Goal: Entertainment & Leisure: Browse casually

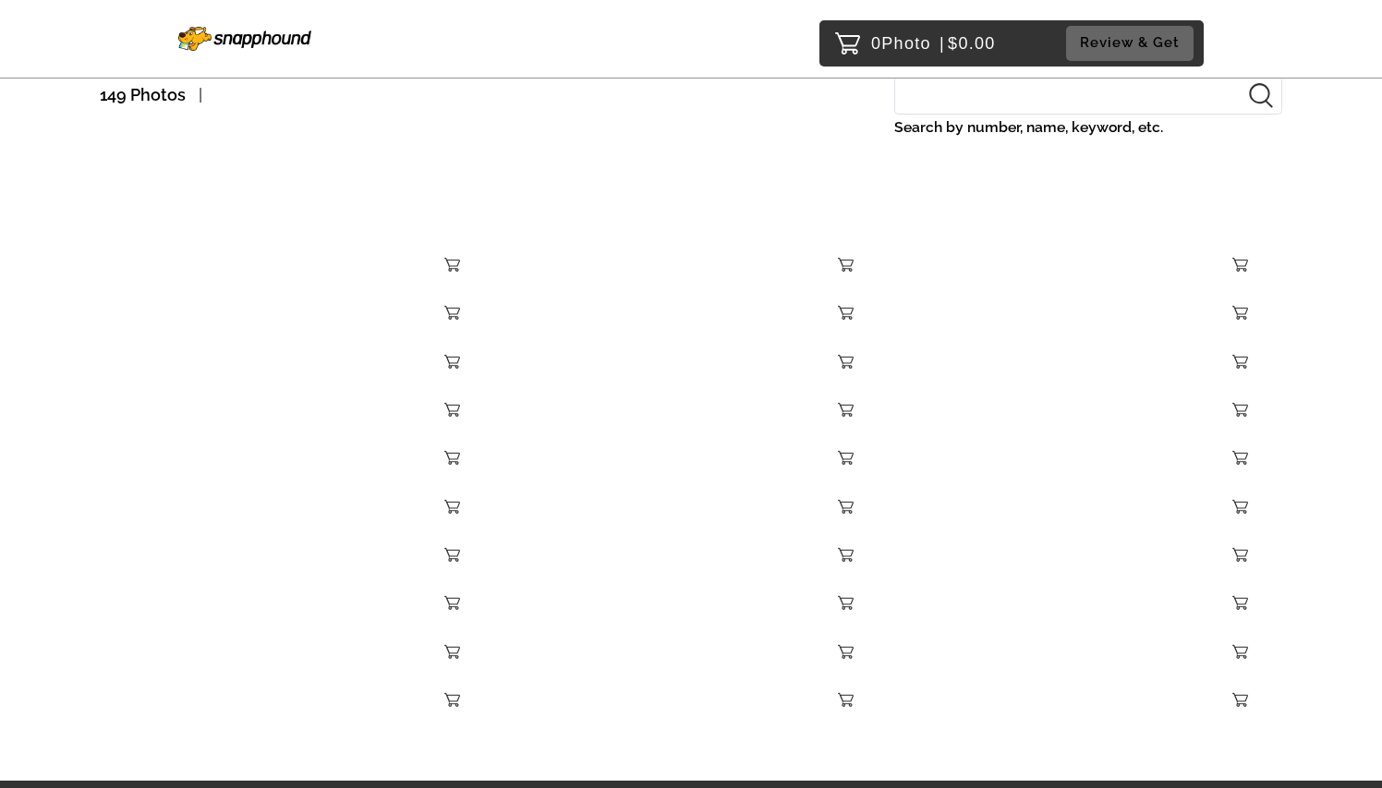
scroll to position [225, 0]
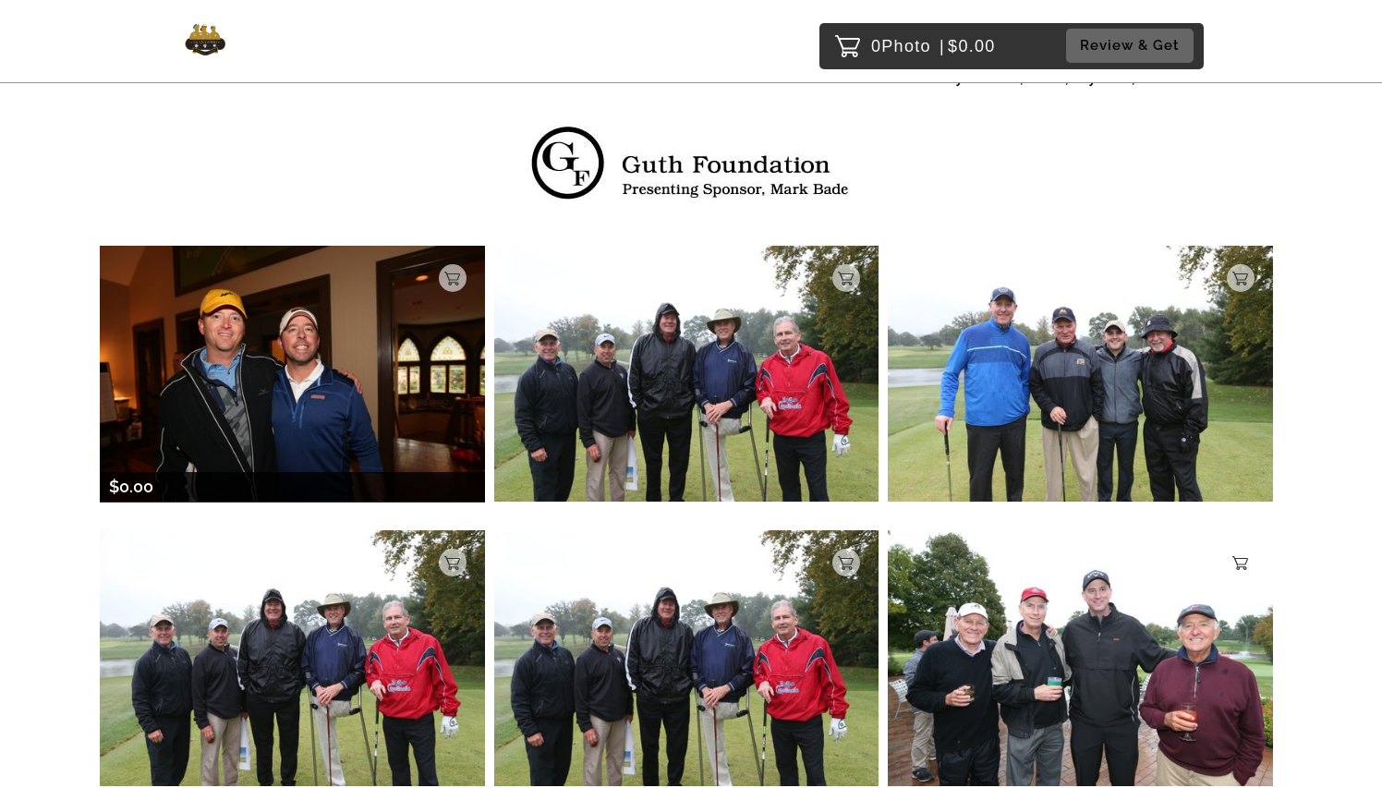
click at [399, 399] on img at bounding box center [292, 374] width 385 height 256
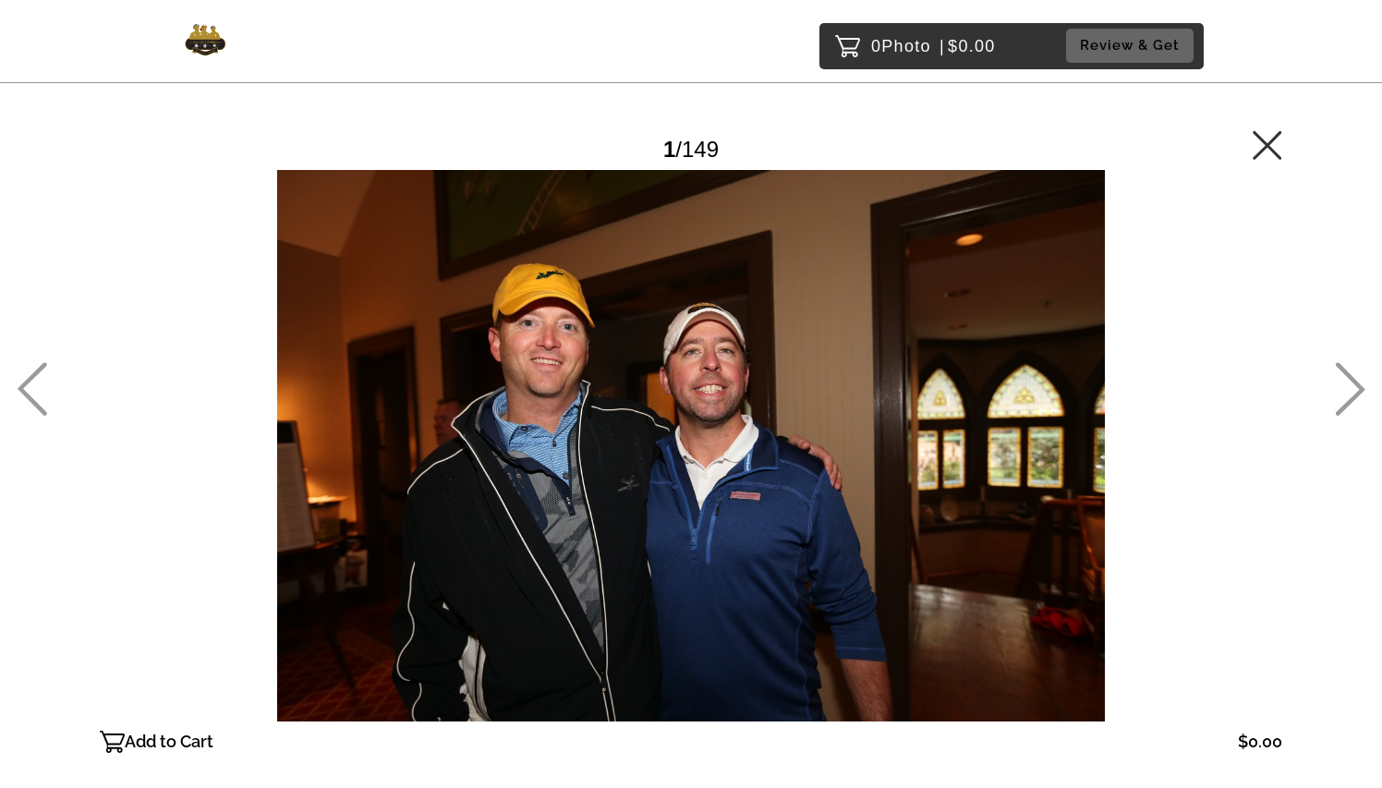
click at [1346, 396] on icon at bounding box center [1350, 389] width 30 height 54
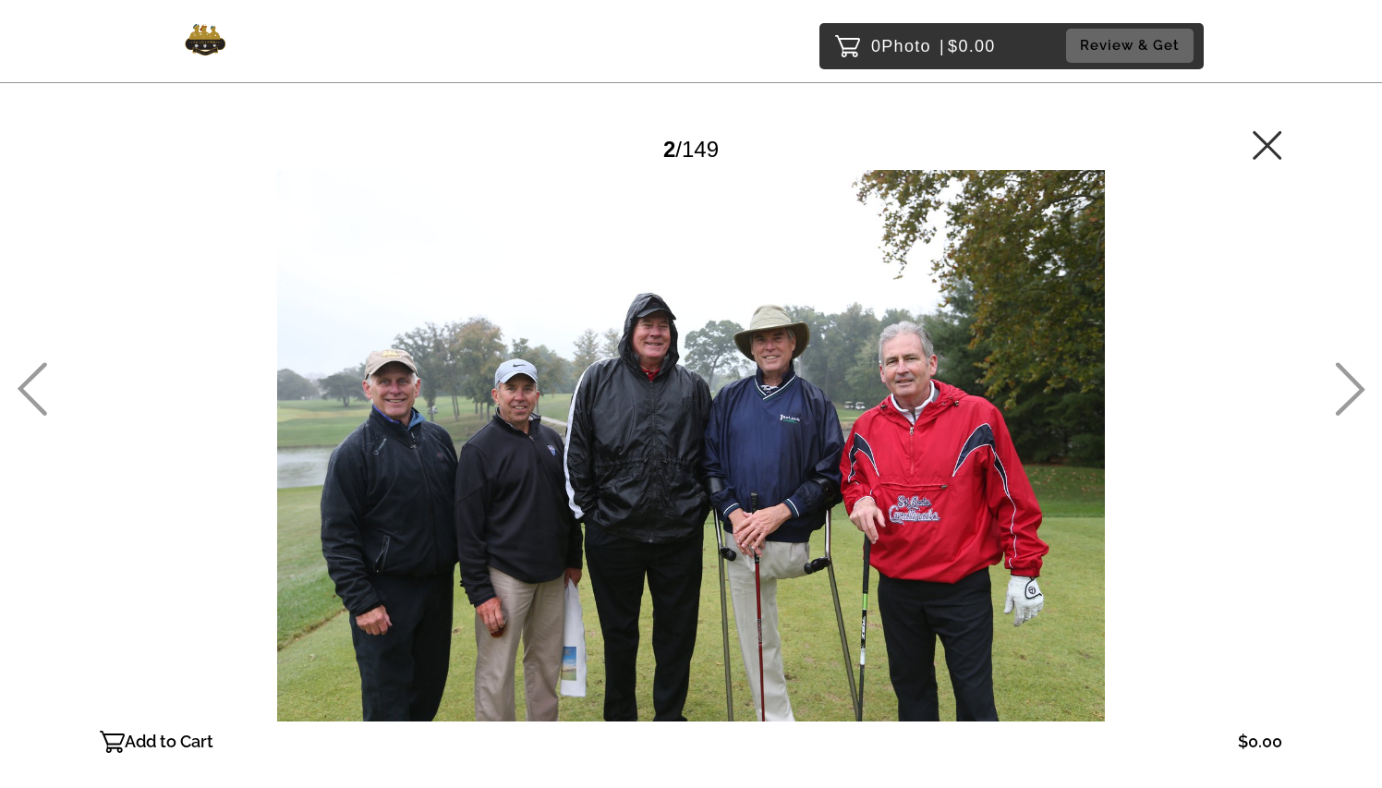
click at [1346, 396] on icon at bounding box center [1350, 389] width 30 height 54
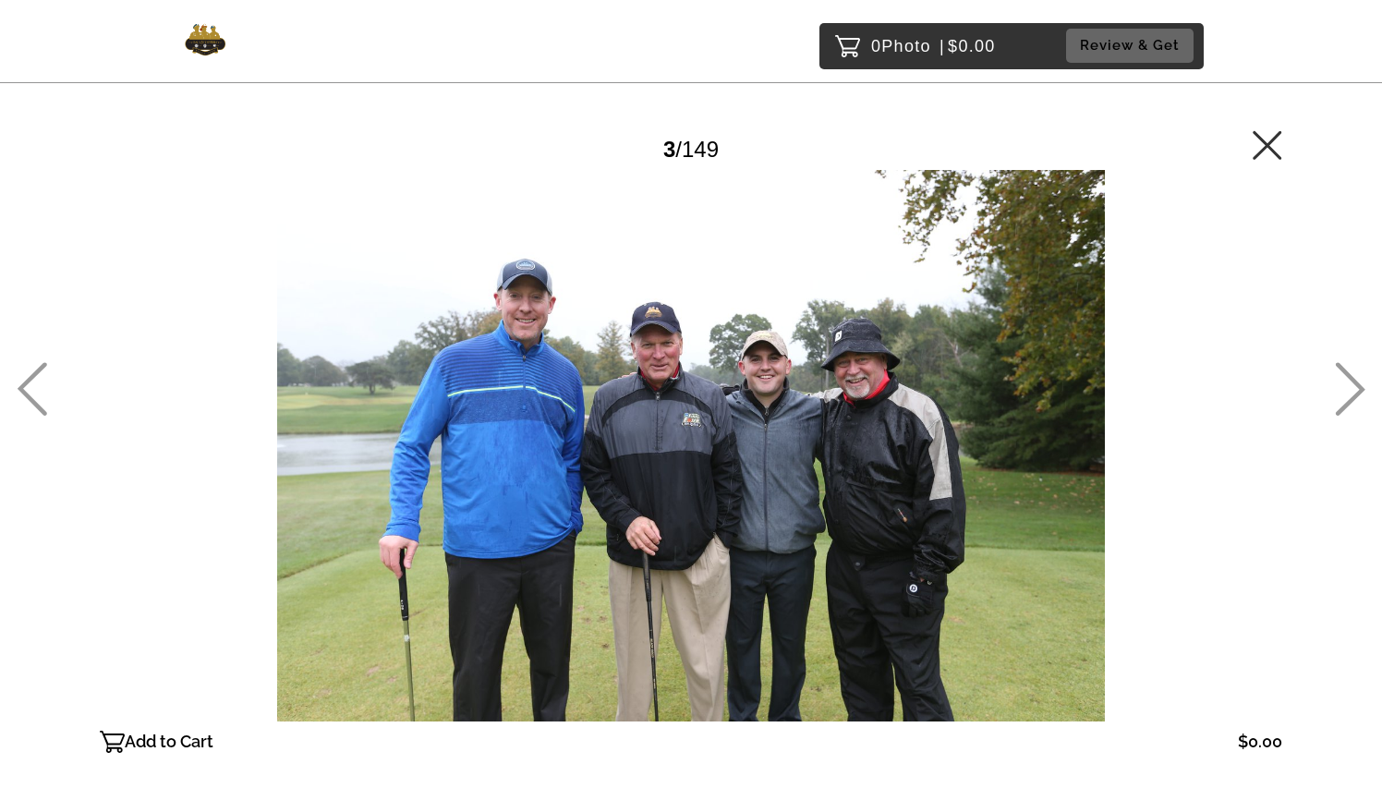
click at [1346, 396] on icon at bounding box center [1350, 389] width 30 height 54
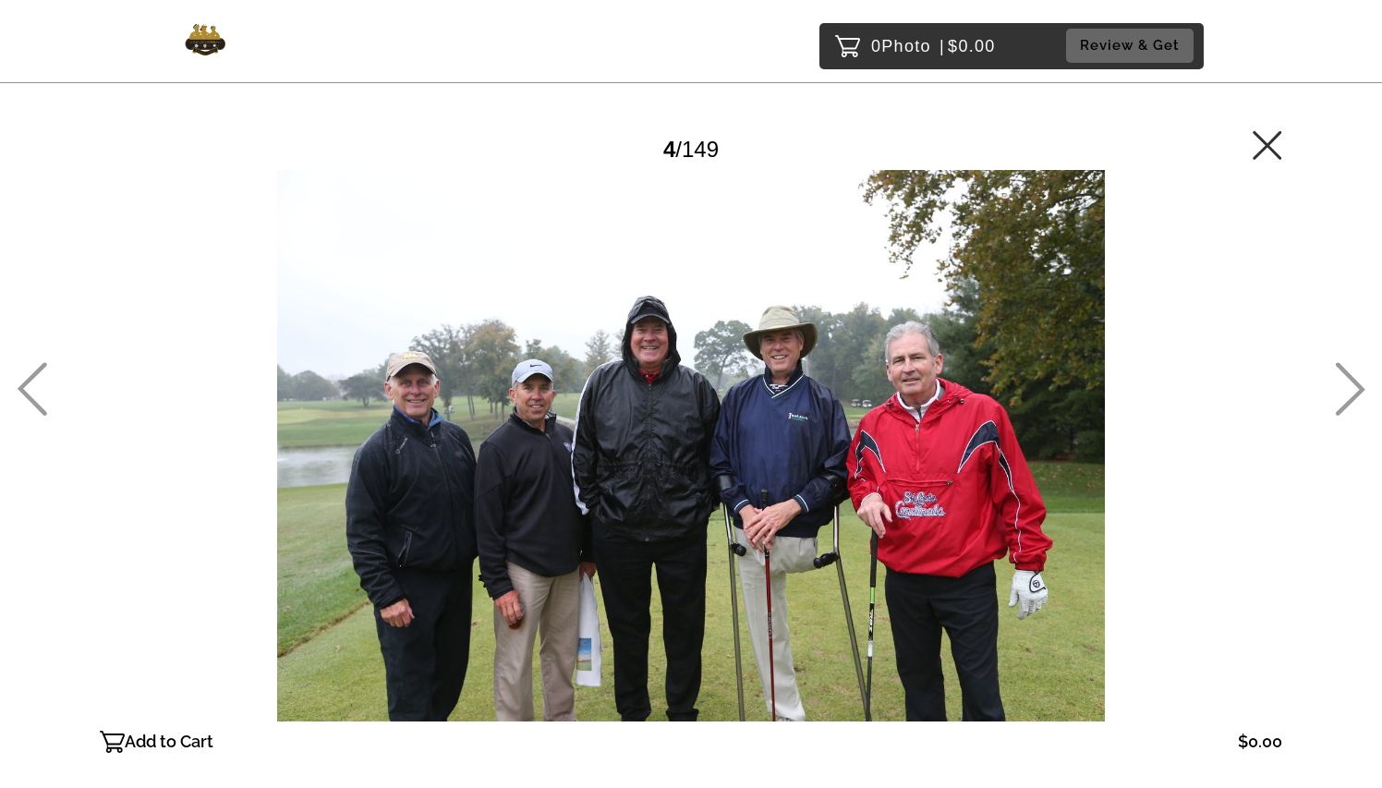
click at [1346, 396] on icon at bounding box center [1350, 389] width 30 height 54
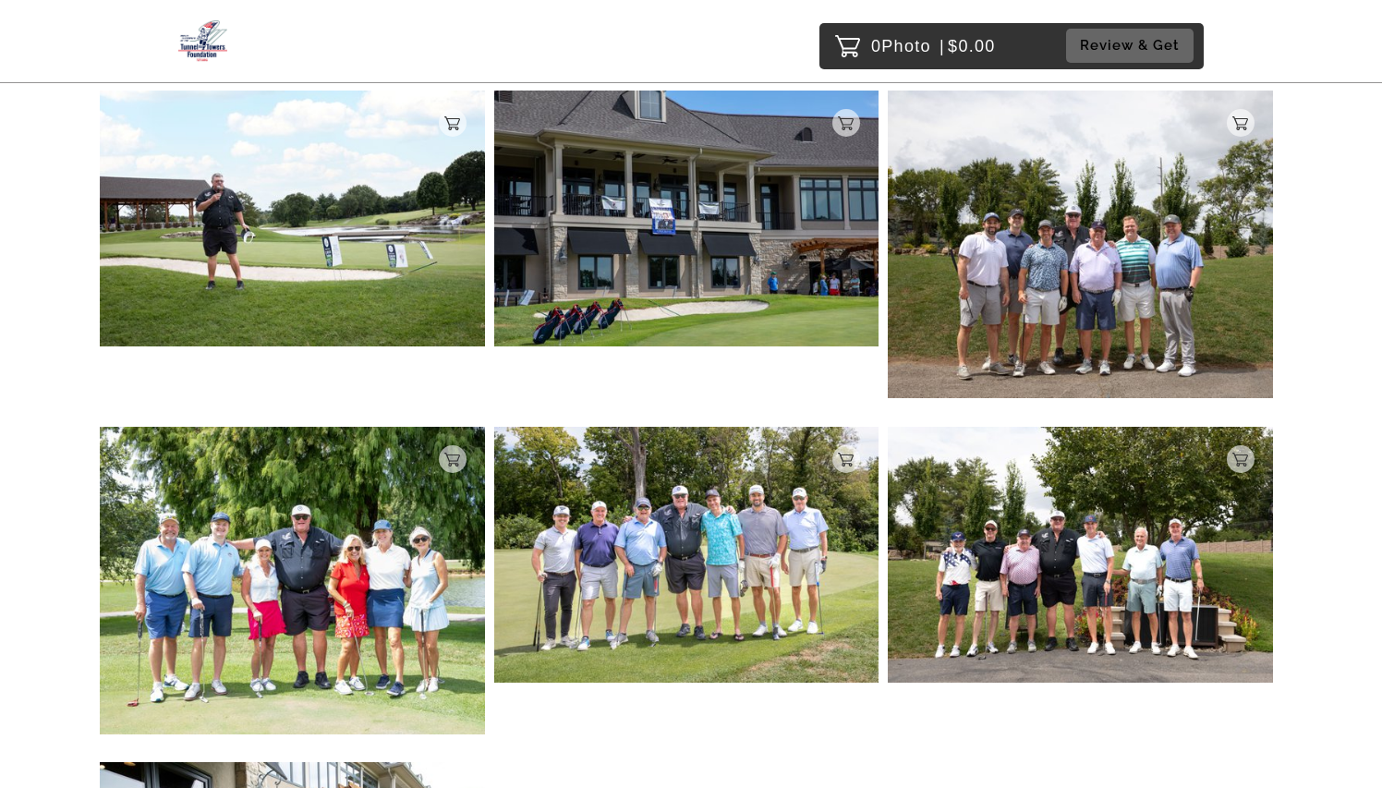
scroll to position [565, 0]
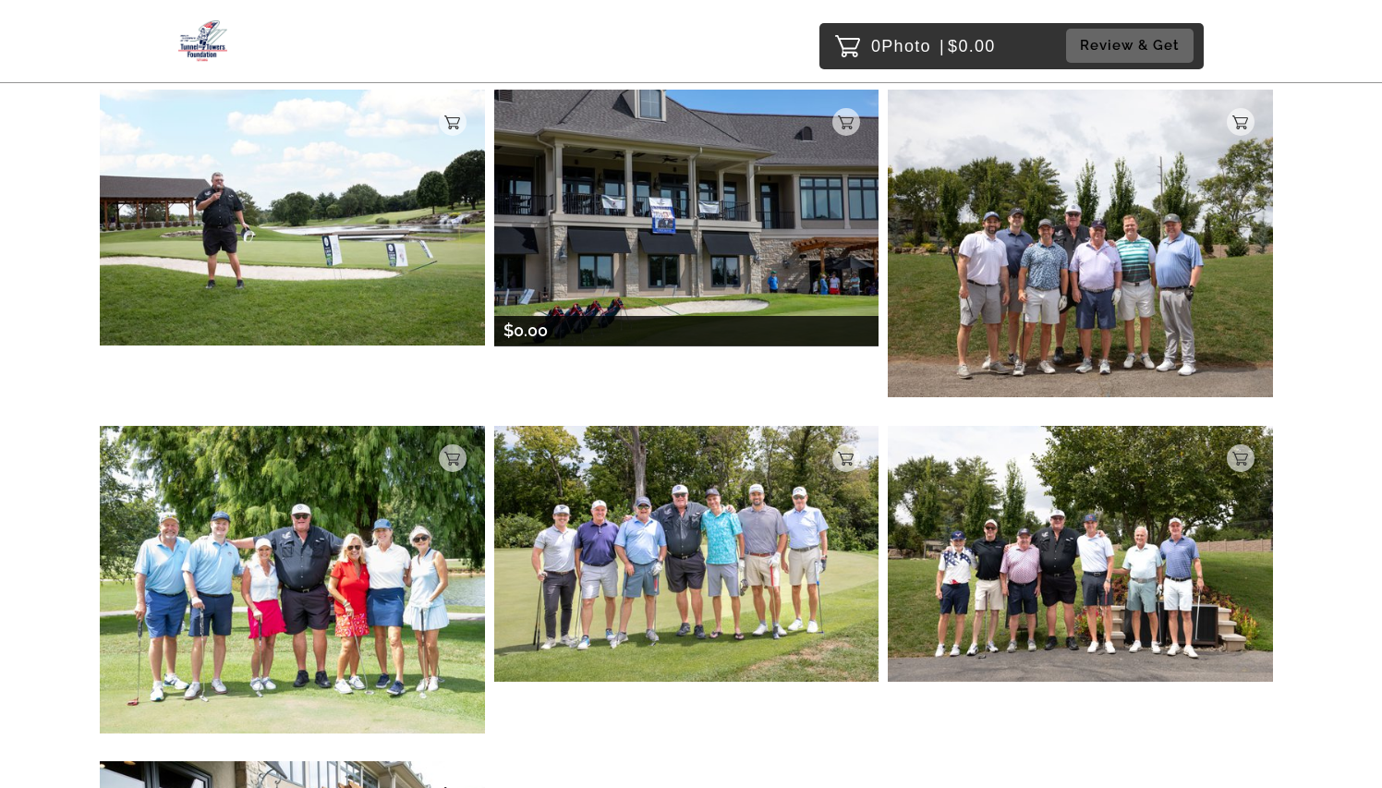
click at [724, 230] on img at bounding box center [686, 218] width 385 height 256
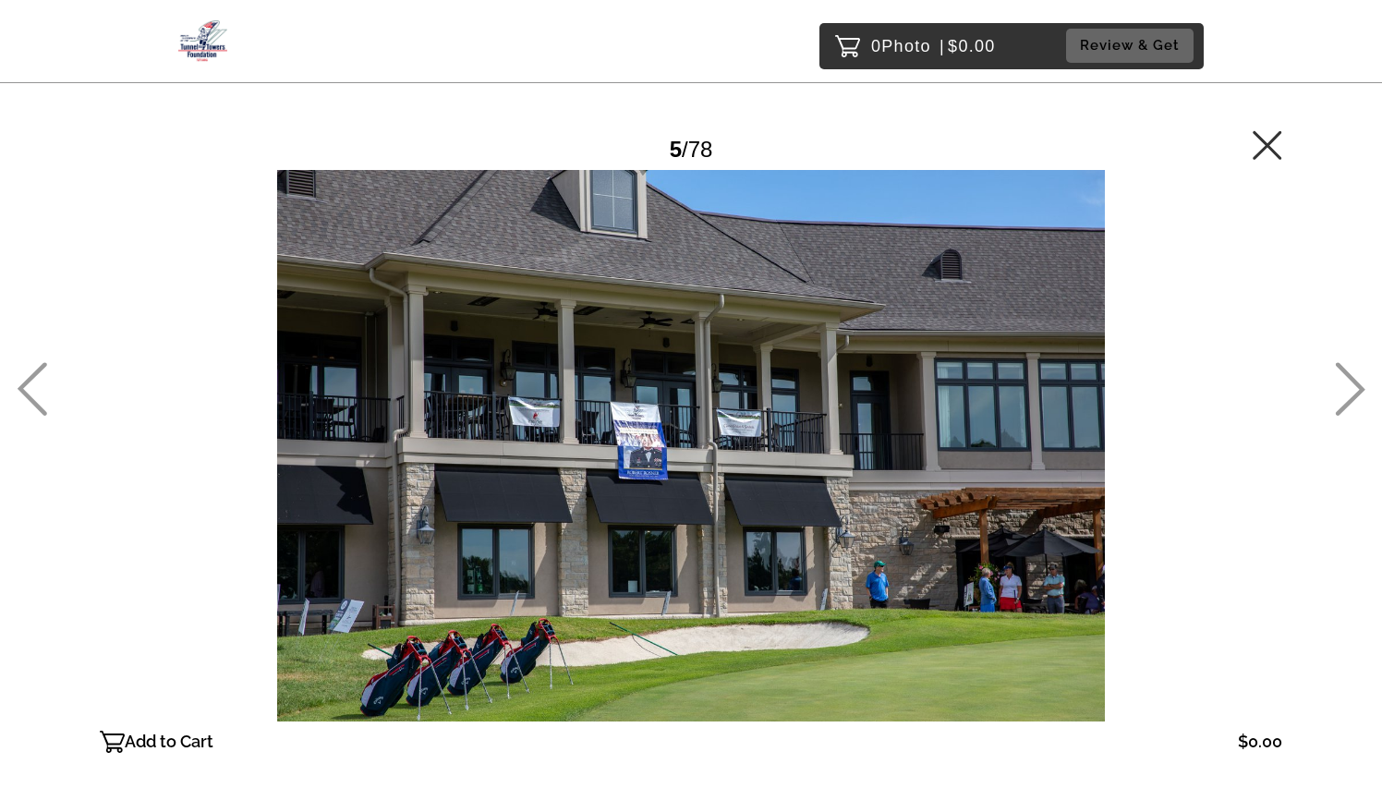
click at [1345, 374] on icon at bounding box center [1351, 390] width 30 height 54
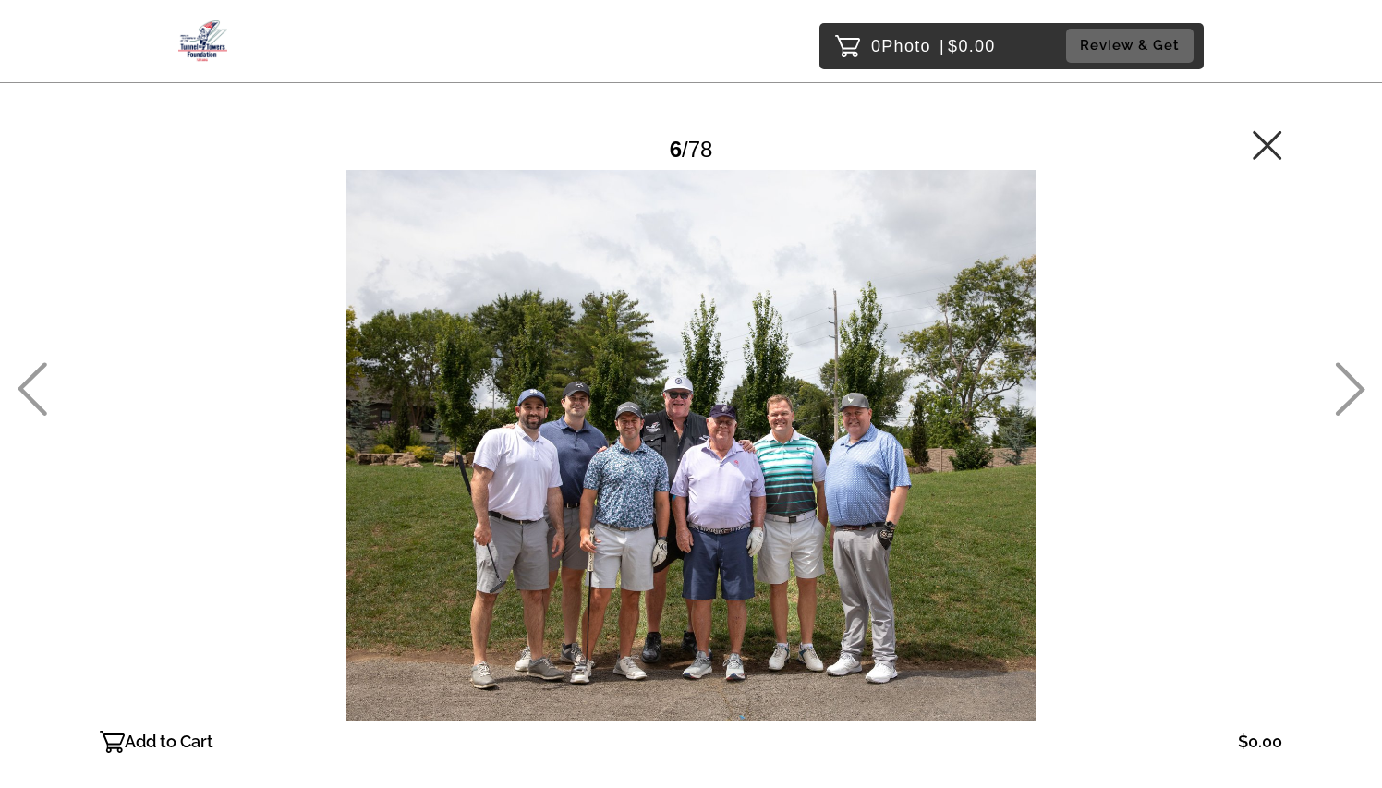
click at [1353, 392] on icon at bounding box center [1350, 389] width 30 height 54
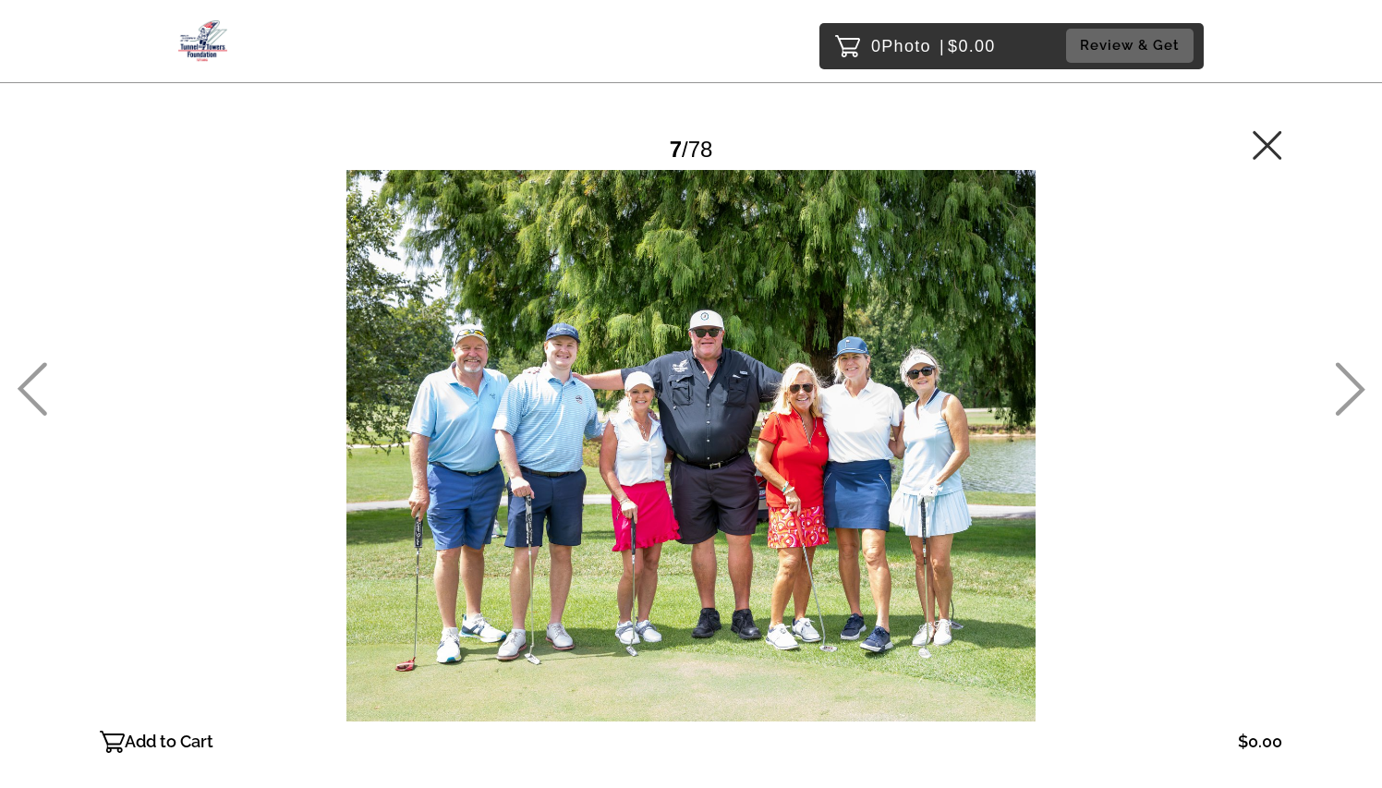
click at [1357, 401] on icon at bounding box center [1350, 389] width 30 height 54
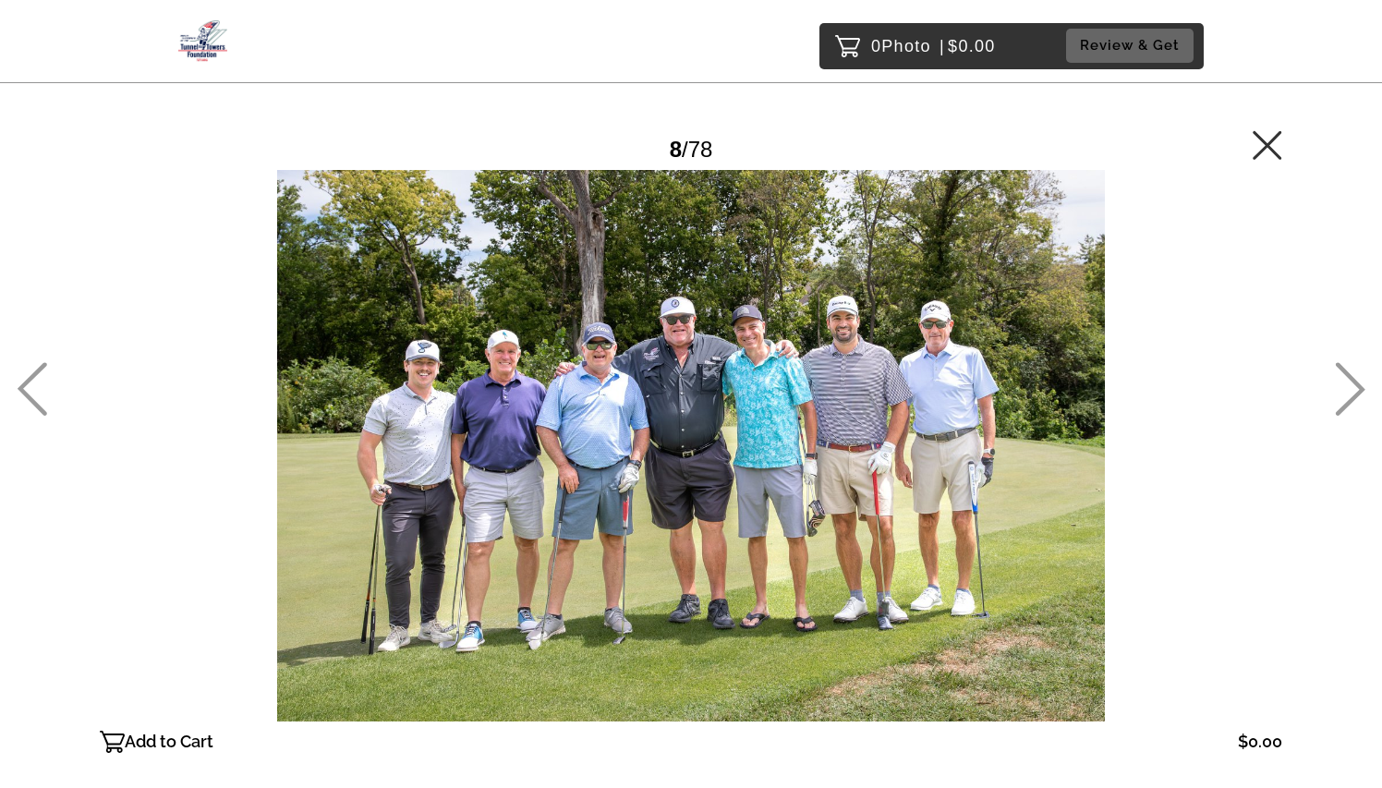
click at [1353, 399] on icon at bounding box center [1351, 390] width 30 height 54
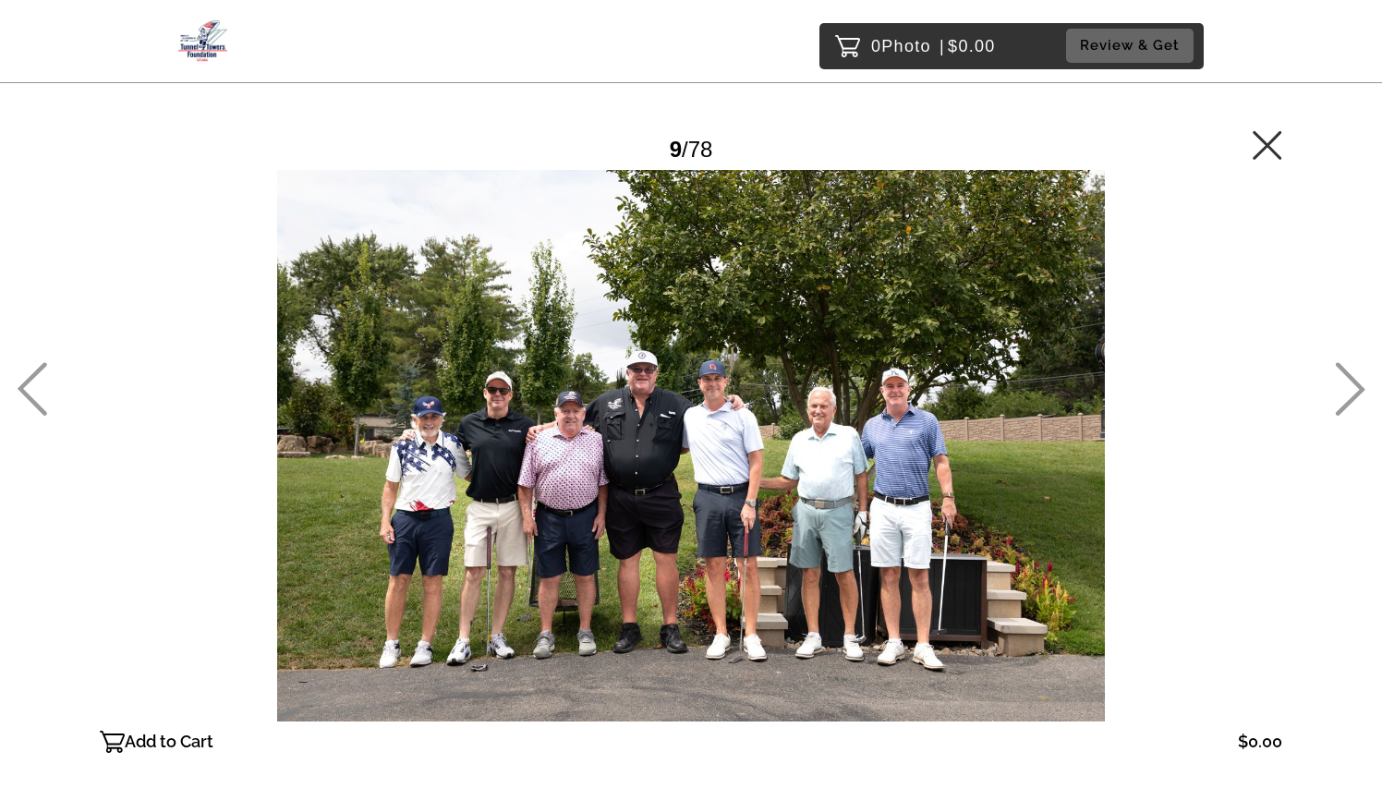
click at [1353, 399] on icon at bounding box center [1351, 390] width 30 height 54
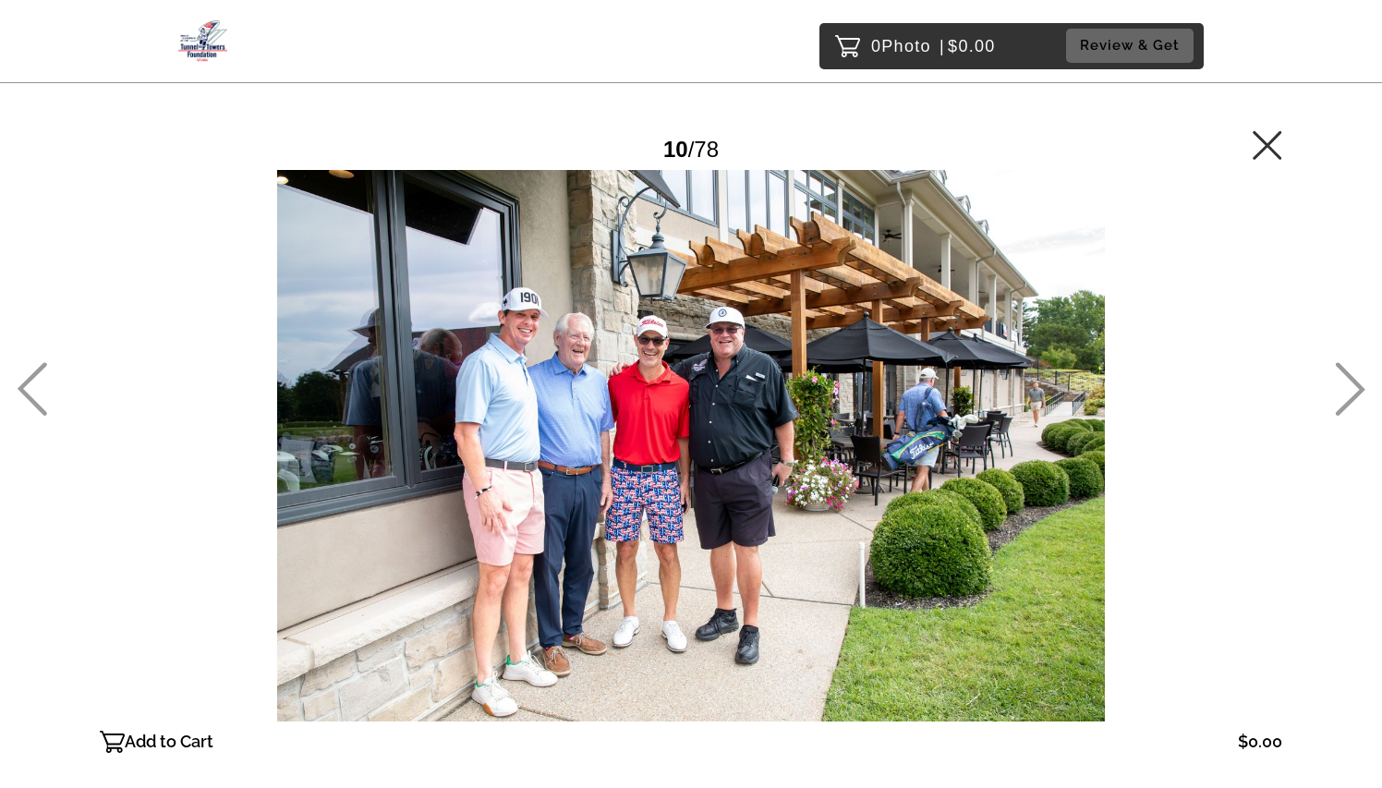
click at [1353, 399] on icon at bounding box center [1351, 390] width 30 height 54
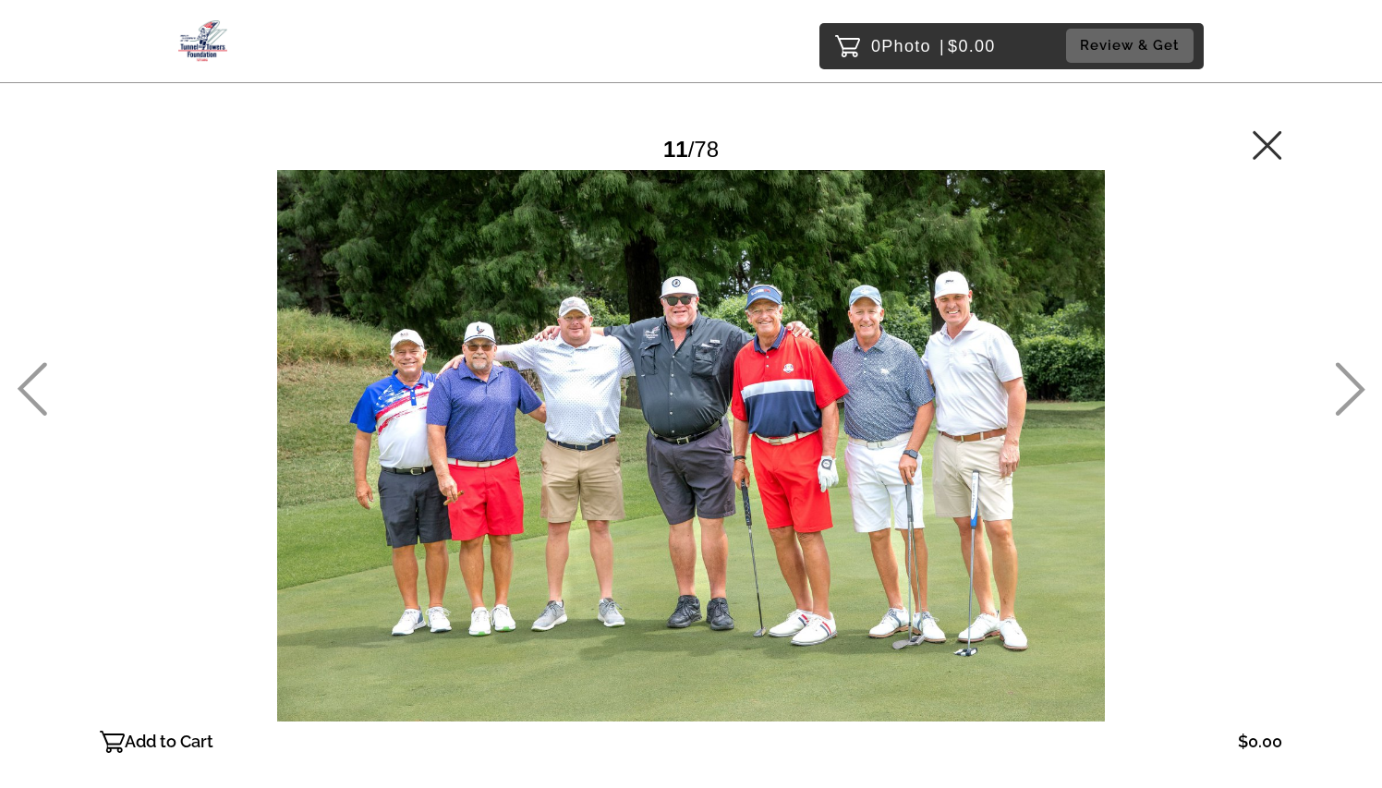
click at [1353, 399] on icon at bounding box center [1351, 390] width 30 height 54
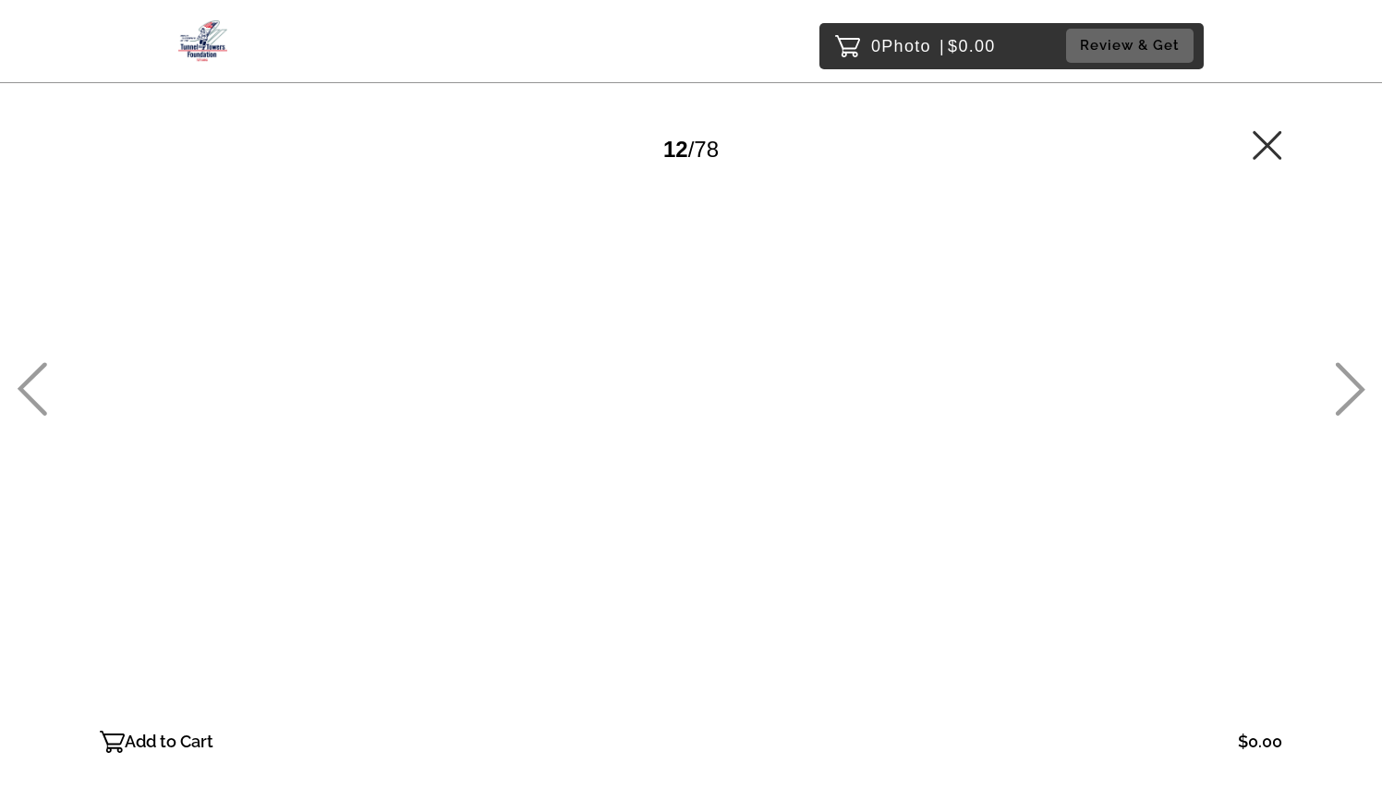
click at [1353, 399] on icon at bounding box center [1351, 390] width 30 height 54
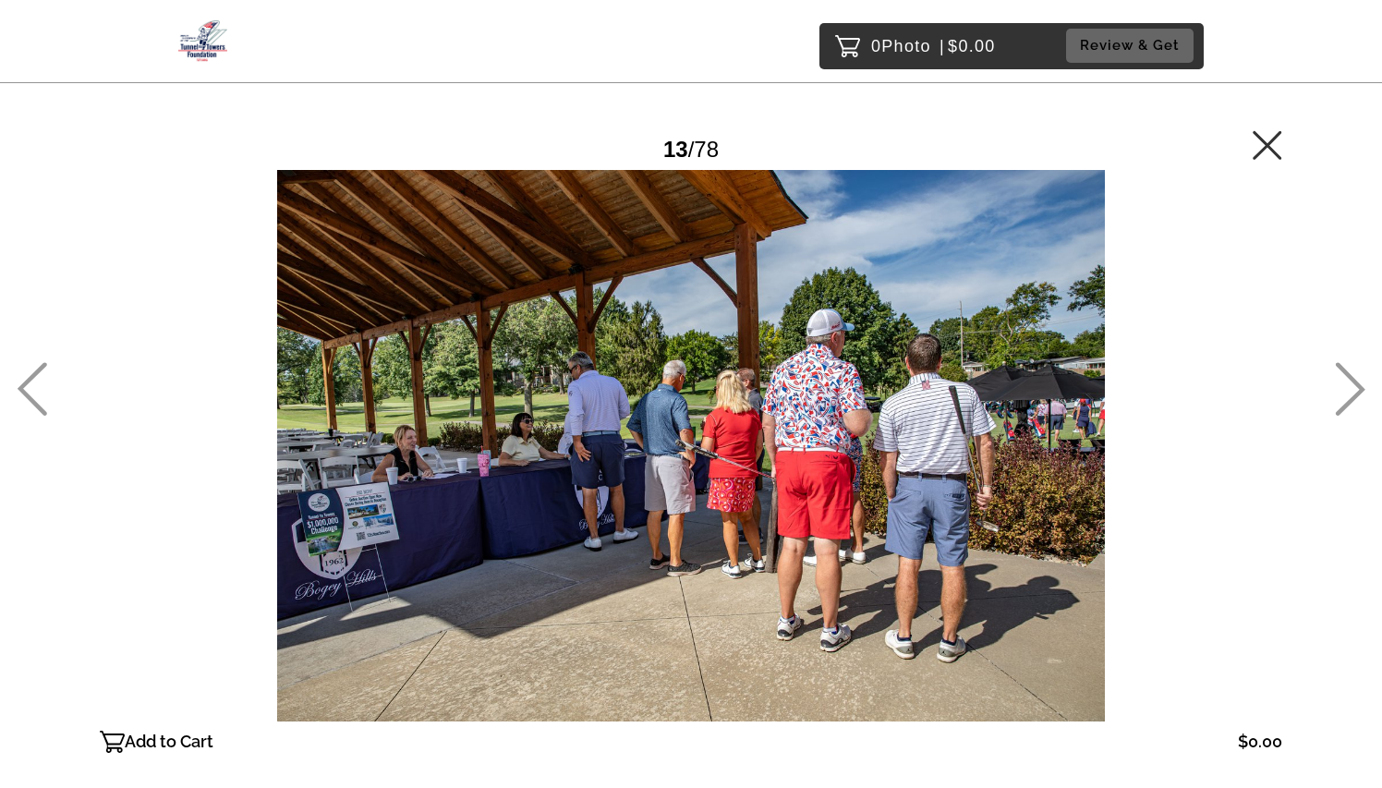
click at [1353, 399] on icon at bounding box center [1351, 390] width 30 height 54
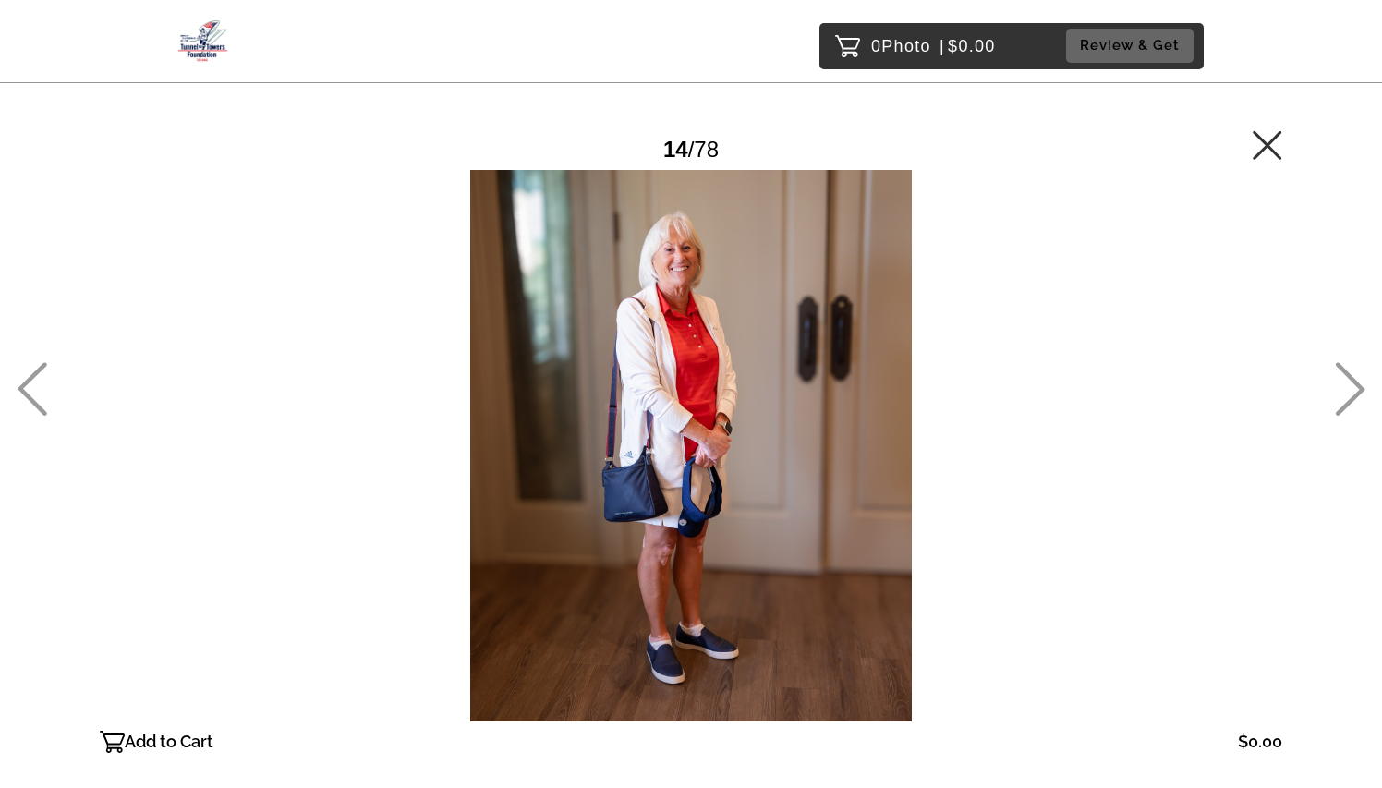
click at [1353, 399] on icon at bounding box center [1351, 390] width 30 height 54
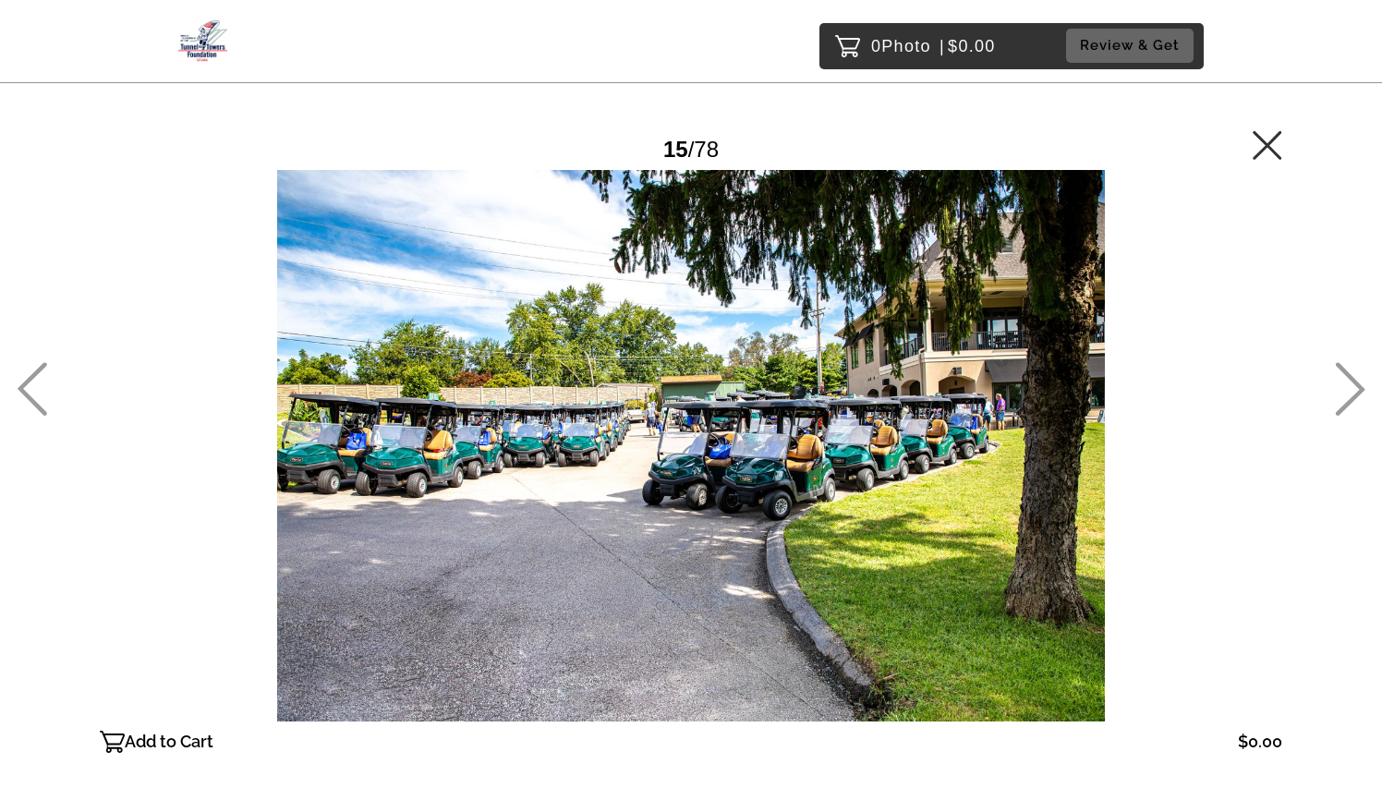
click at [1353, 399] on icon at bounding box center [1351, 390] width 30 height 54
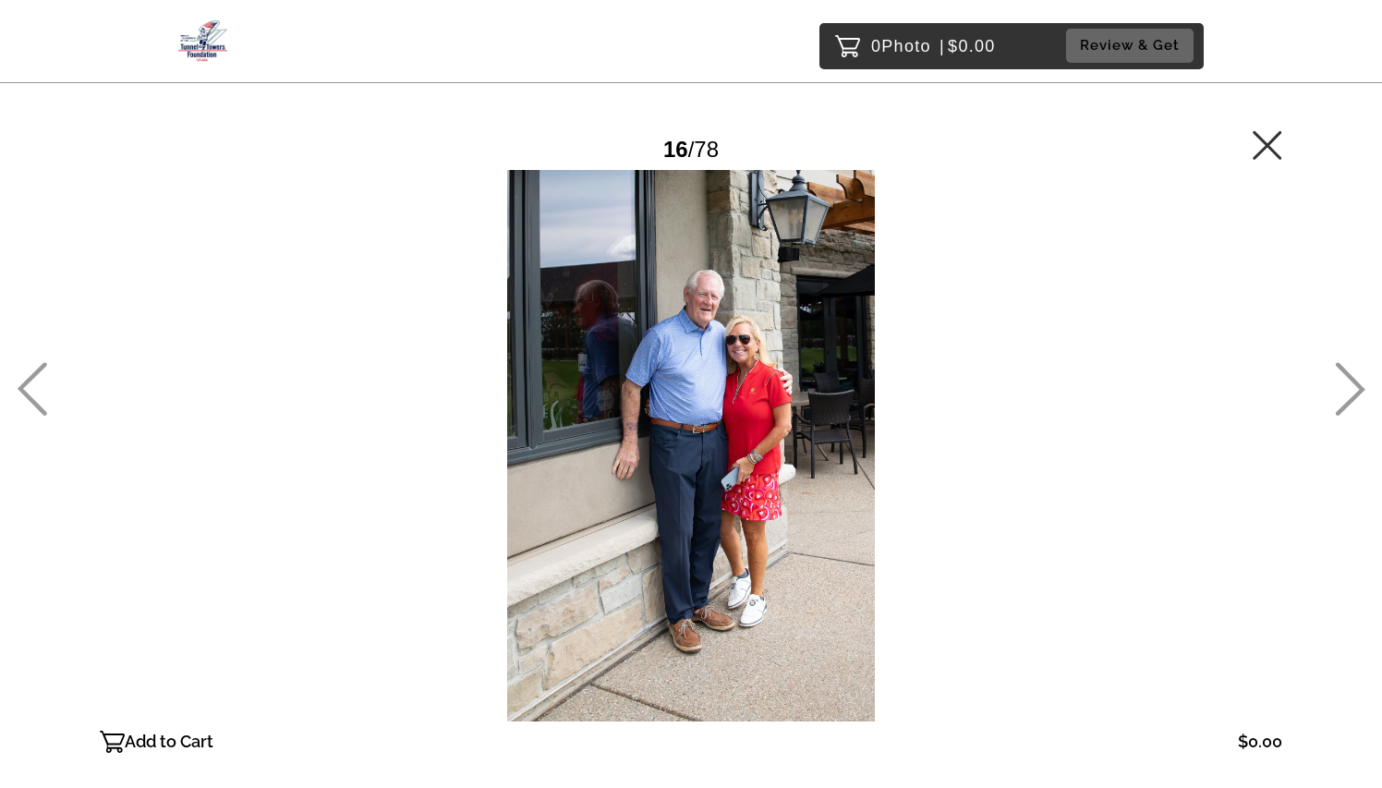
click at [1353, 399] on icon at bounding box center [1351, 390] width 30 height 54
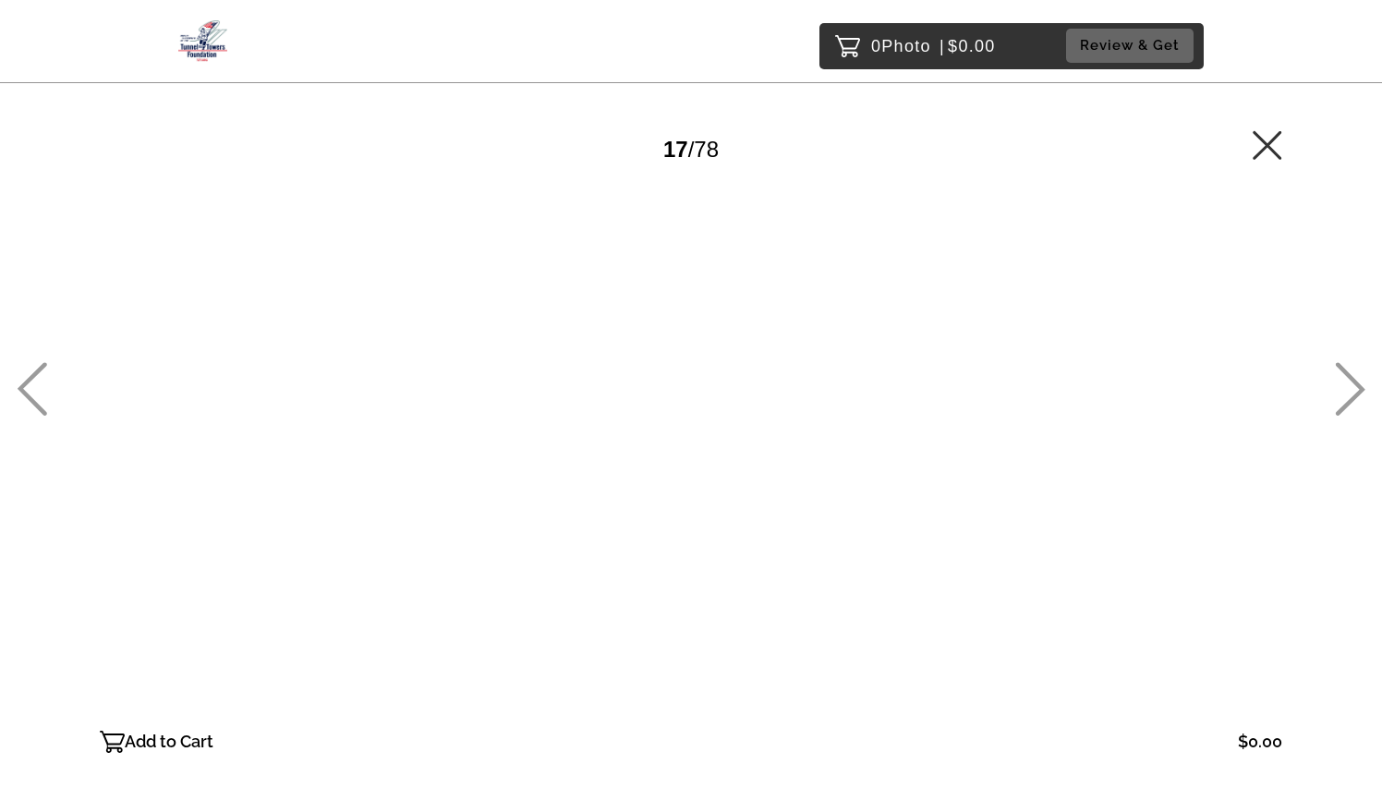
click at [1353, 399] on icon at bounding box center [1351, 390] width 30 height 54
click at [1352, 400] on icon at bounding box center [1351, 390] width 30 height 54
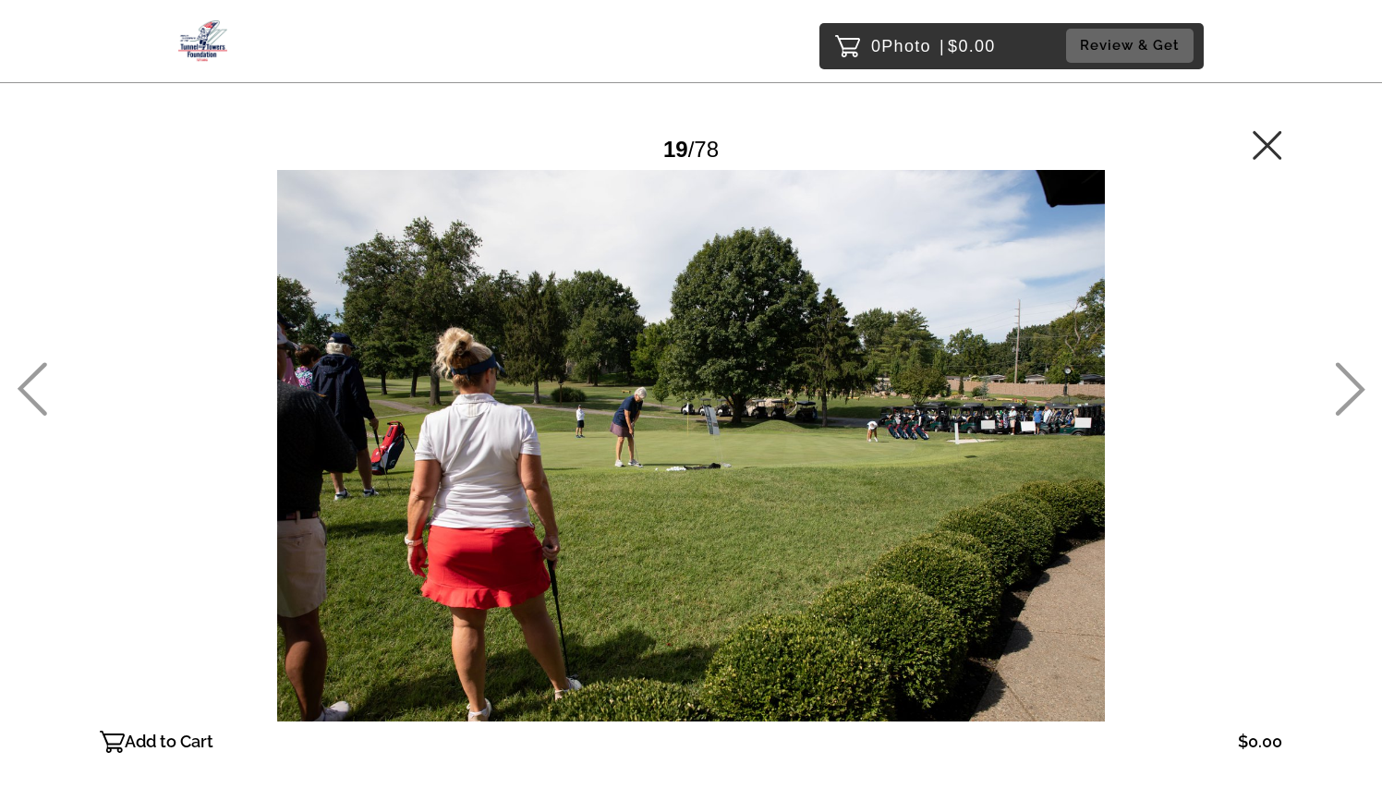
click at [1352, 400] on icon at bounding box center [1351, 390] width 30 height 54
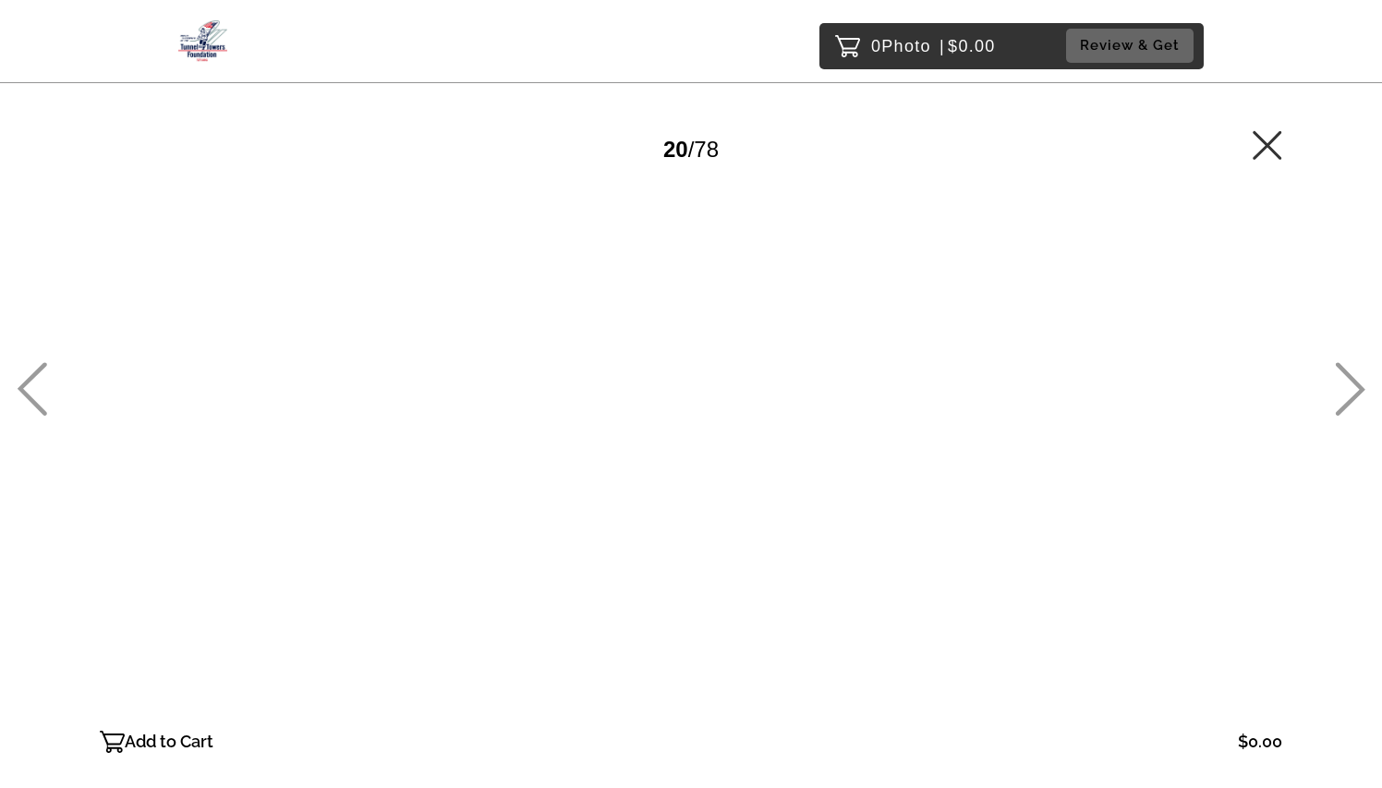
click at [1352, 400] on icon at bounding box center [1351, 390] width 30 height 54
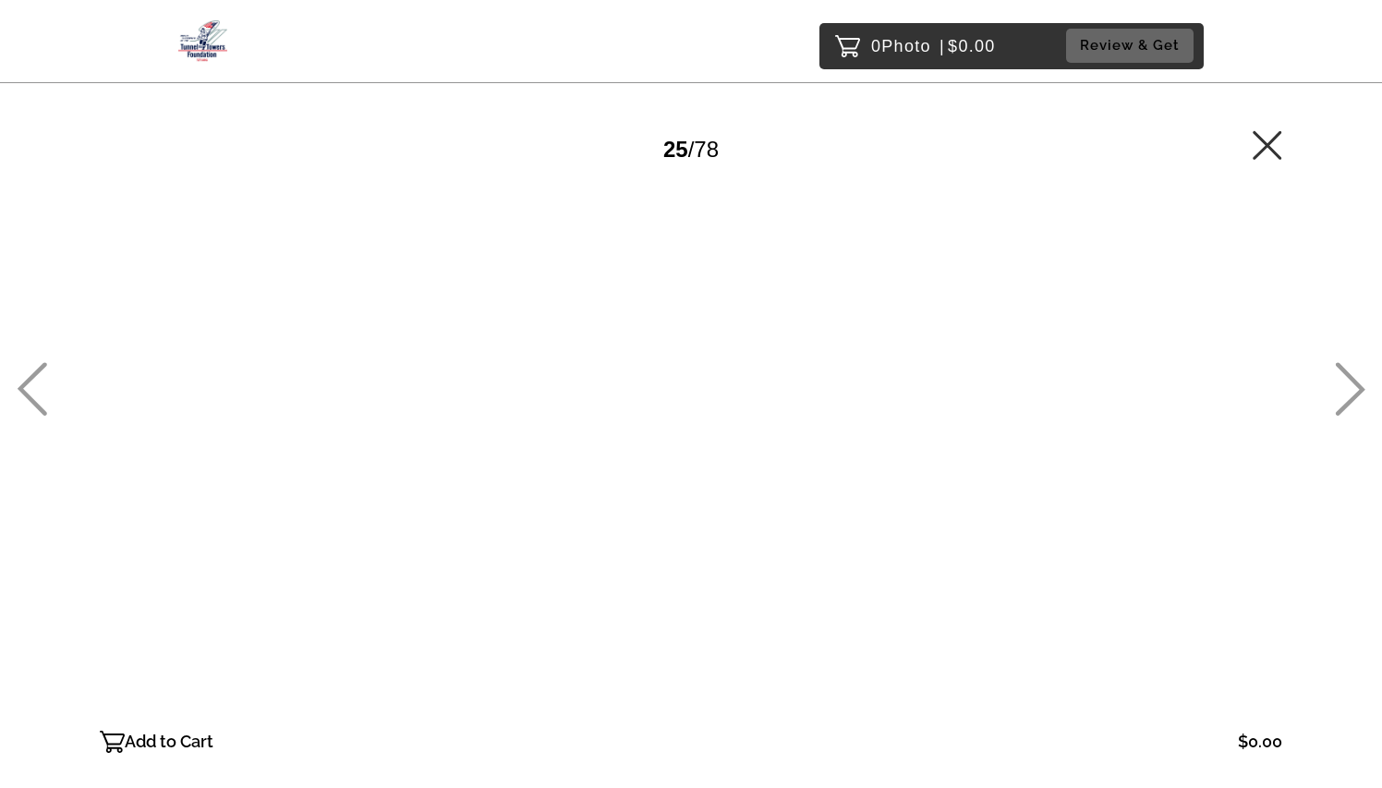
click at [1352, 400] on icon at bounding box center [1351, 390] width 30 height 54
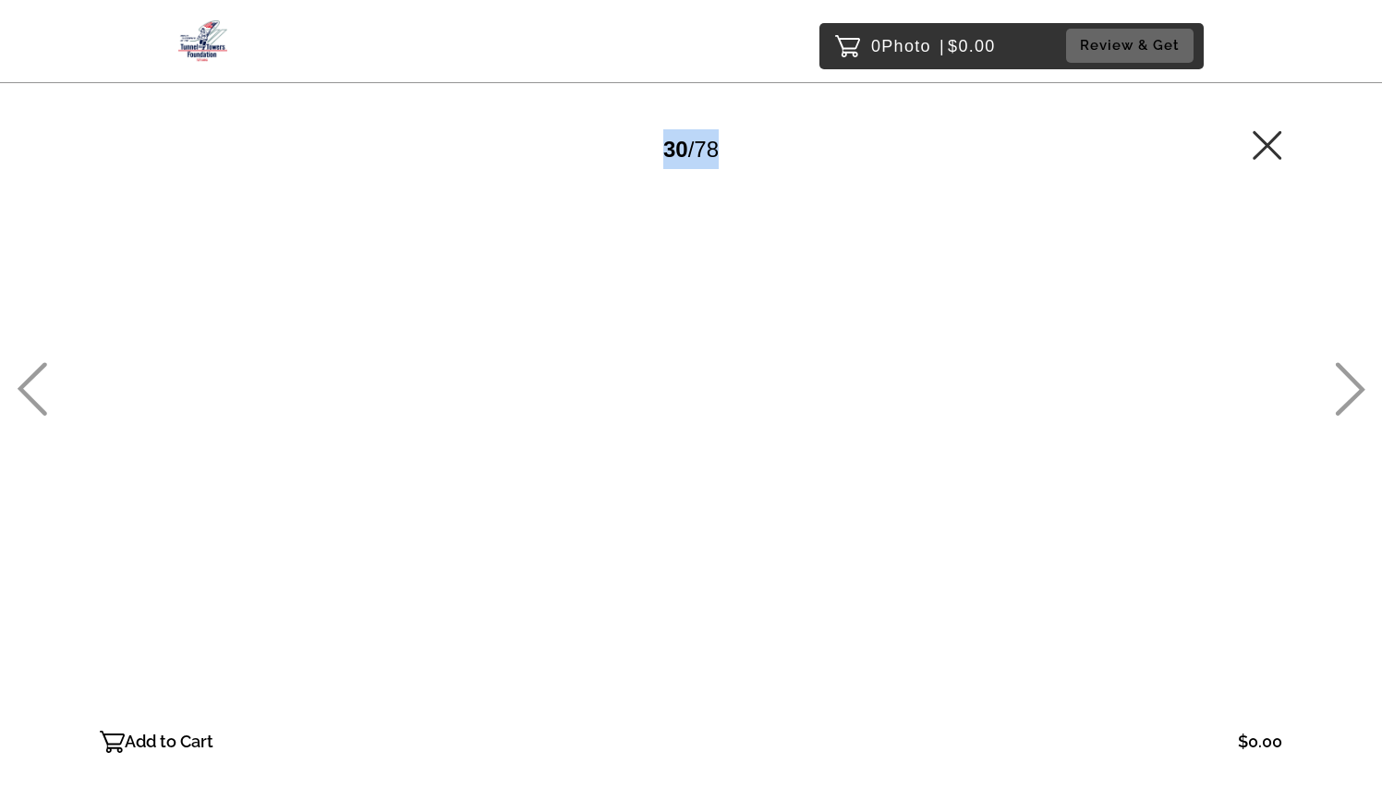
click at [1352, 400] on icon at bounding box center [1351, 390] width 30 height 54
click at [1355, 397] on icon at bounding box center [1351, 390] width 30 height 54
click at [1354, 395] on icon at bounding box center [1350, 389] width 30 height 54
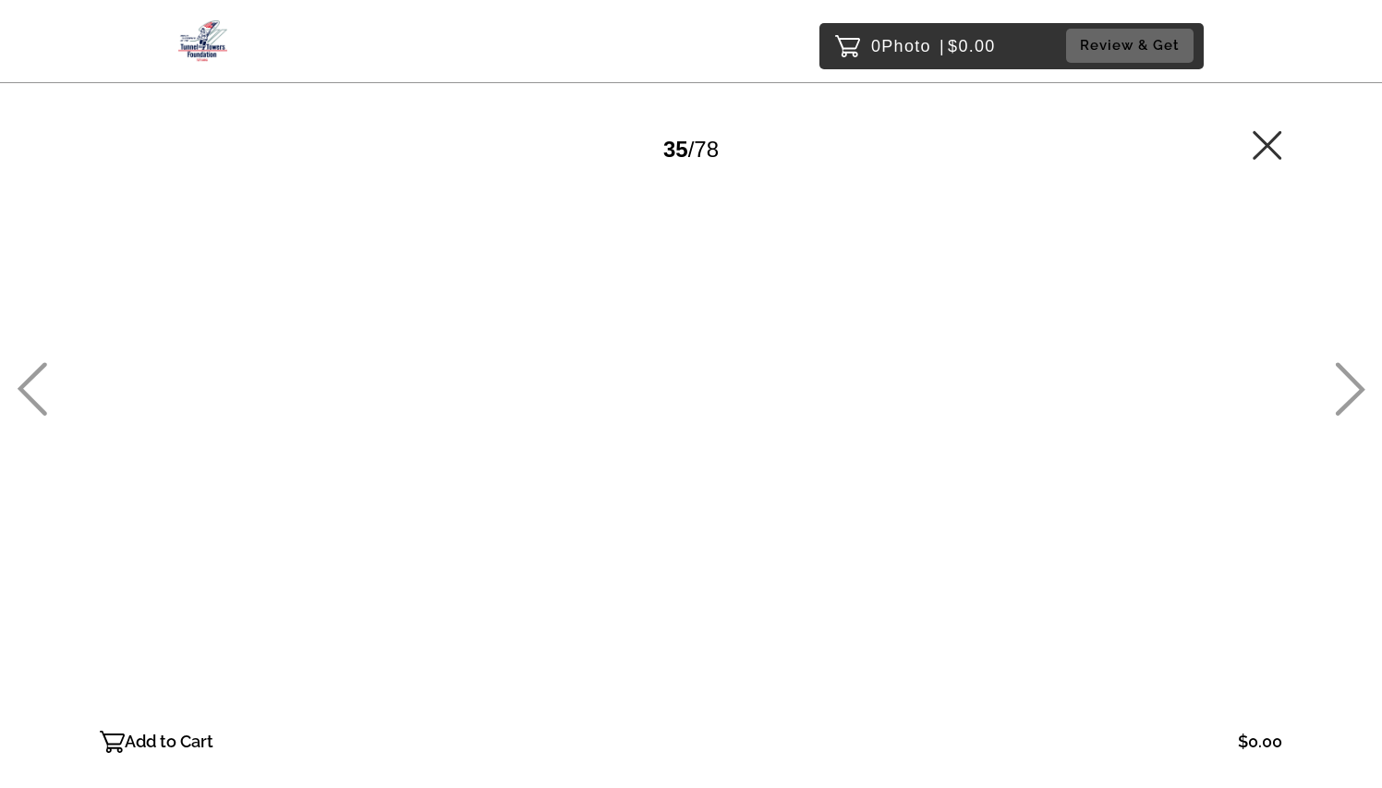
click at [1349, 391] on icon at bounding box center [1350, 389] width 30 height 54
click at [1350, 391] on icon at bounding box center [1350, 389] width 30 height 54
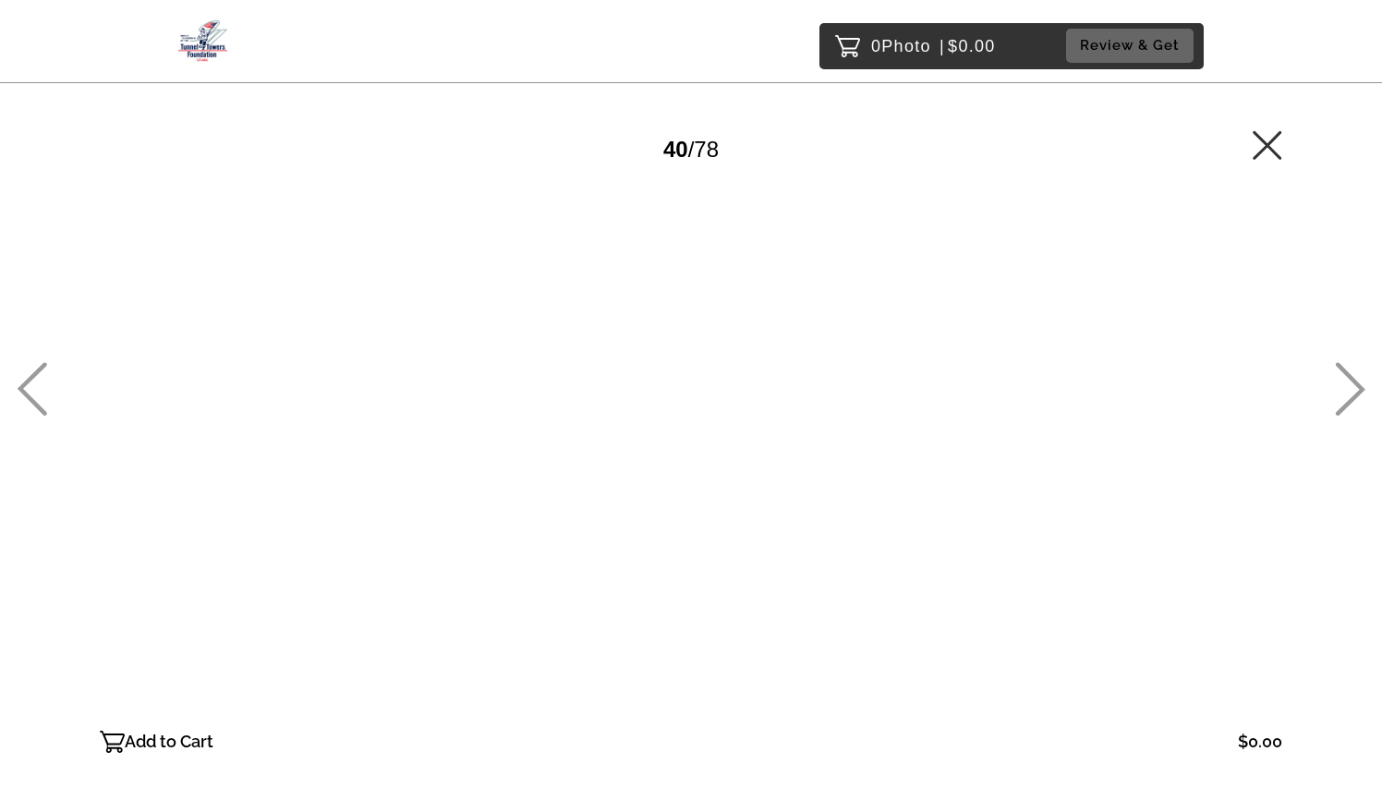
click at [1350, 391] on icon at bounding box center [1350, 389] width 30 height 54
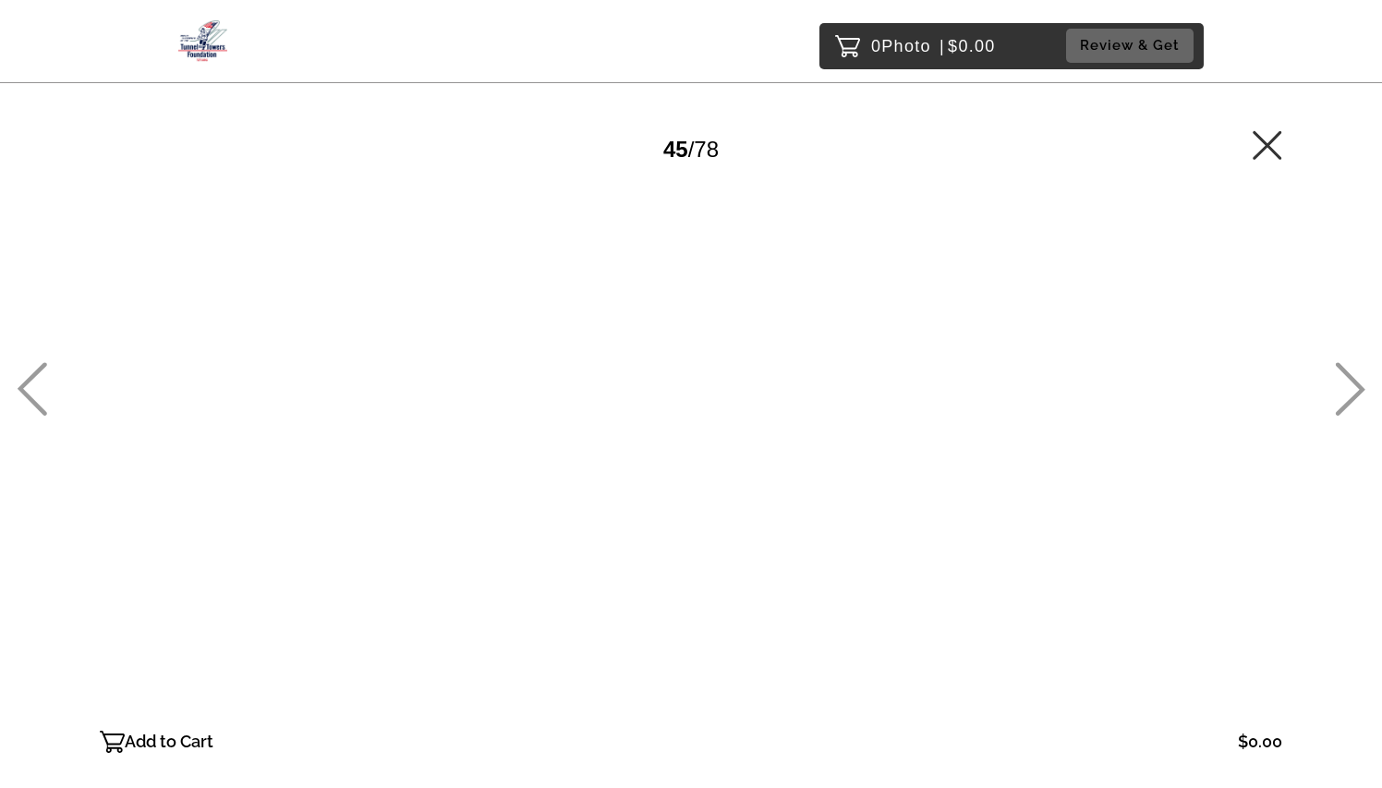
click at [1350, 391] on icon at bounding box center [1350, 389] width 30 height 54
click at [1355, 394] on icon at bounding box center [1350, 389] width 30 height 54
click at [1355, 395] on icon at bounding box center [1350, 389] width 30 height 54
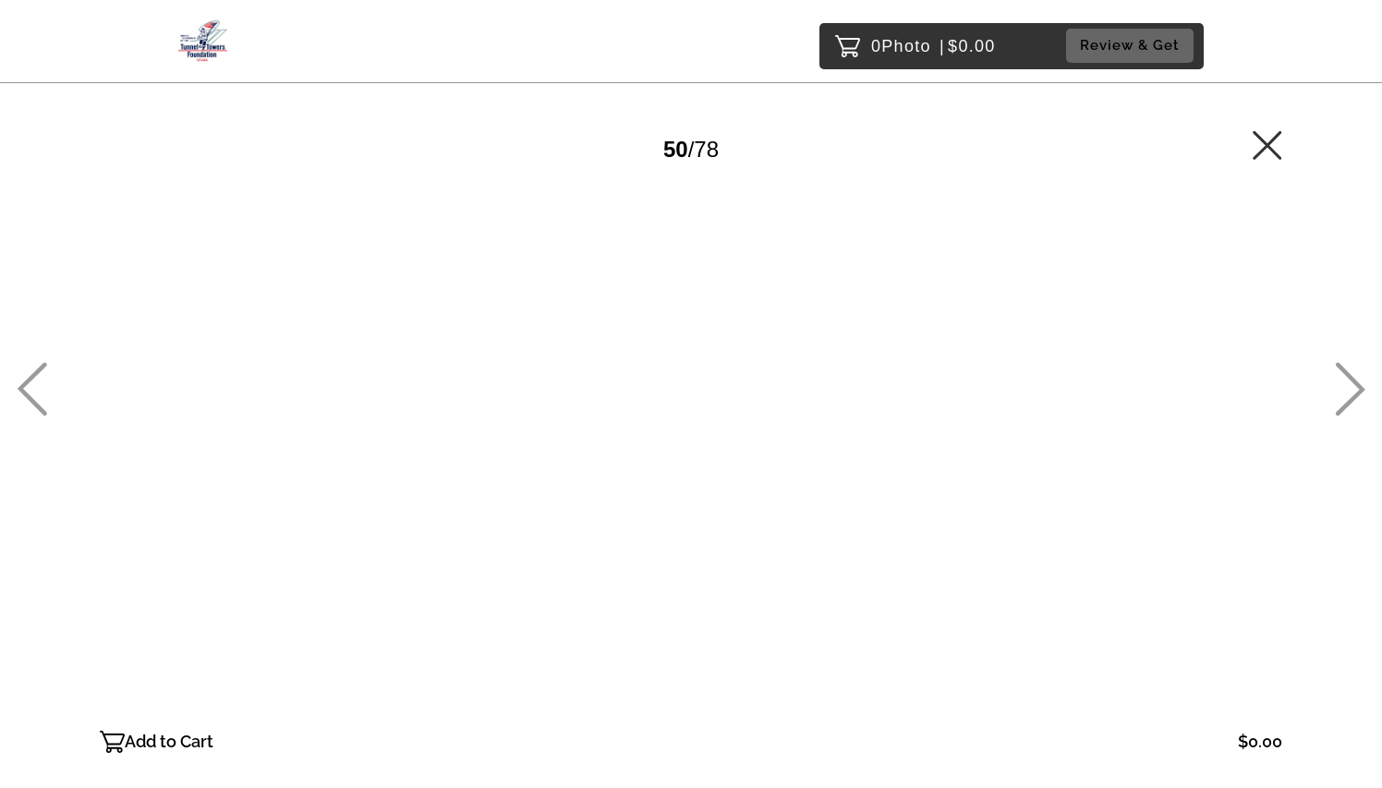
click at [1355, 395] on icon at bounding box center [1350, 389] width 30 height 54
